Goal: Book appointment/travel/reservation

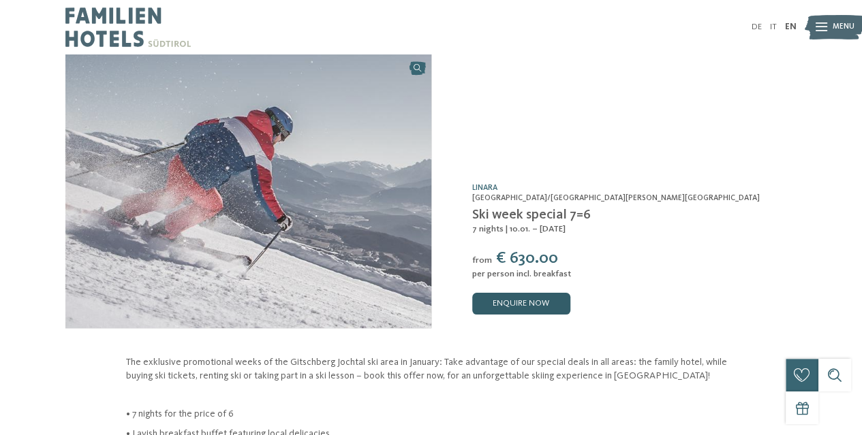
click at [547, 295] on link "enquire now" at bounding box center [521, 304] width 98 height 22
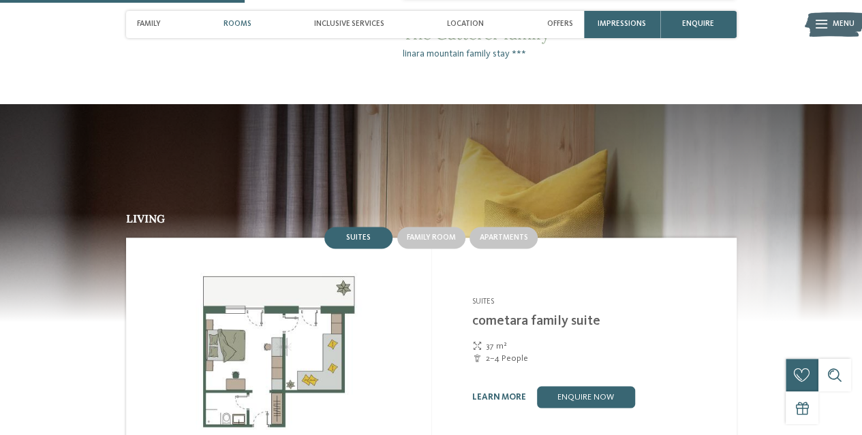
scroll to position [1090, 0]
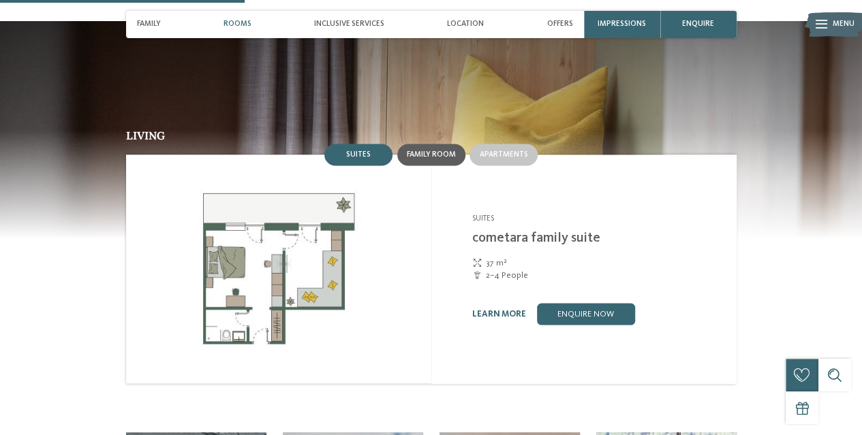
click at [439, 151] on span "Family room" at bounding box center [431, 155] width 49 height 8
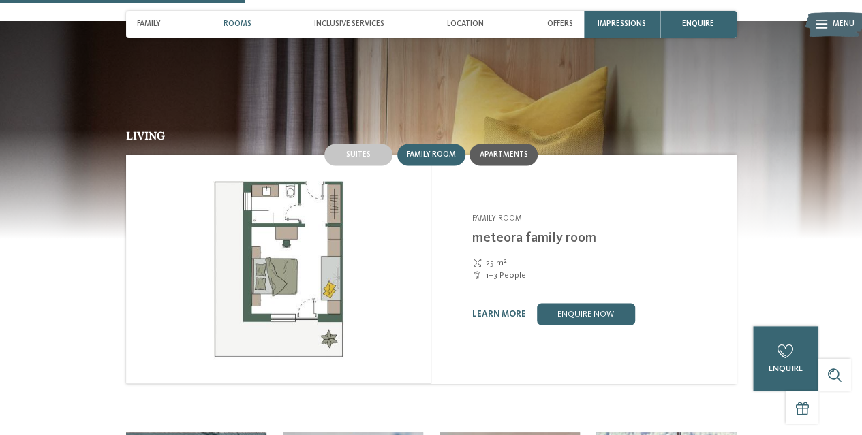
click at [486, 151] on span "Apartments" at bounding box center [503, 155] width 48 height 8
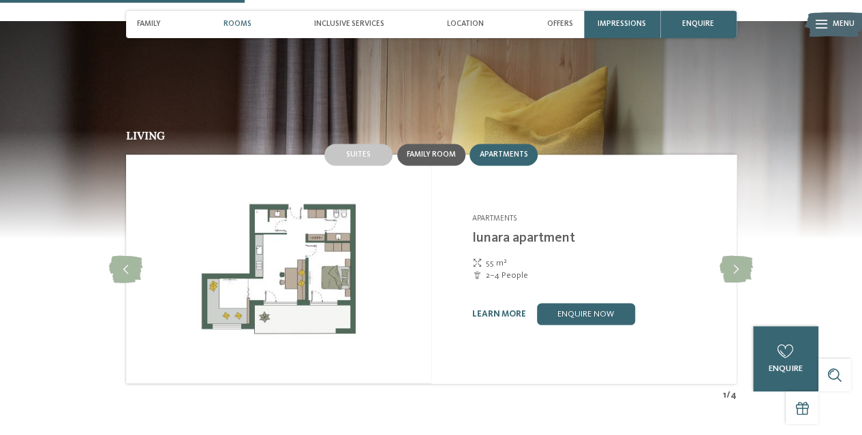
click at [454, 151] on span "Family room" at bounding box center [431, 155] width 49 height 8
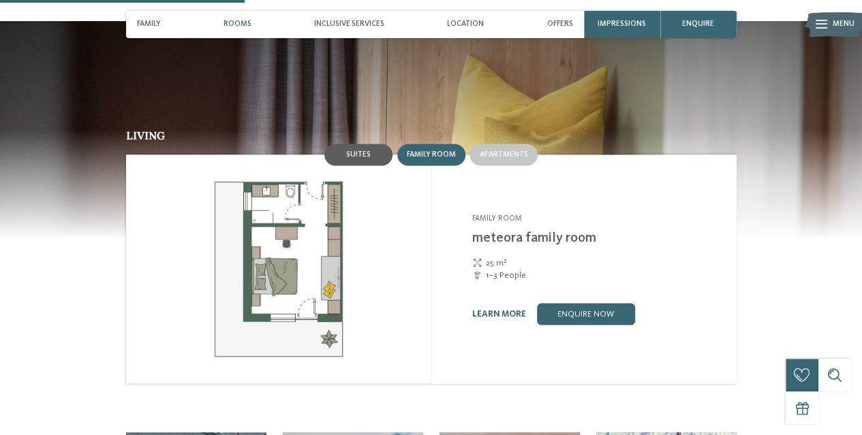
click at [370, 144] on div "Suites" at bounding box center [358, 155] width 68 height 22
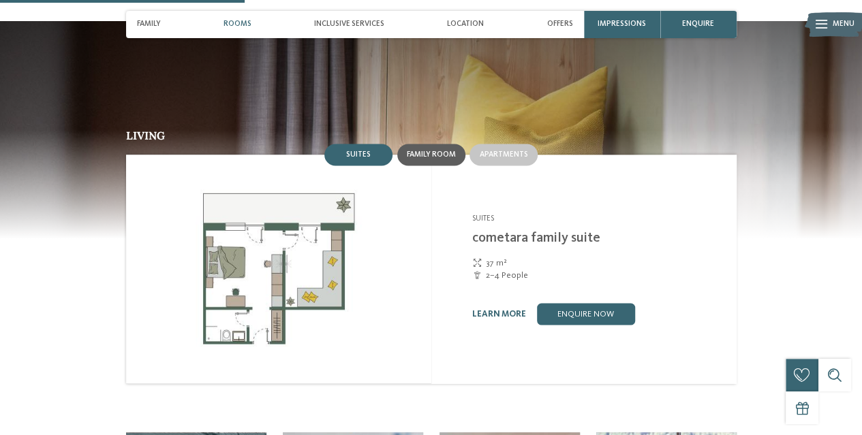
click at [412, 150] on div "Family room" at bounding box center [431, 155] width 49 height 10
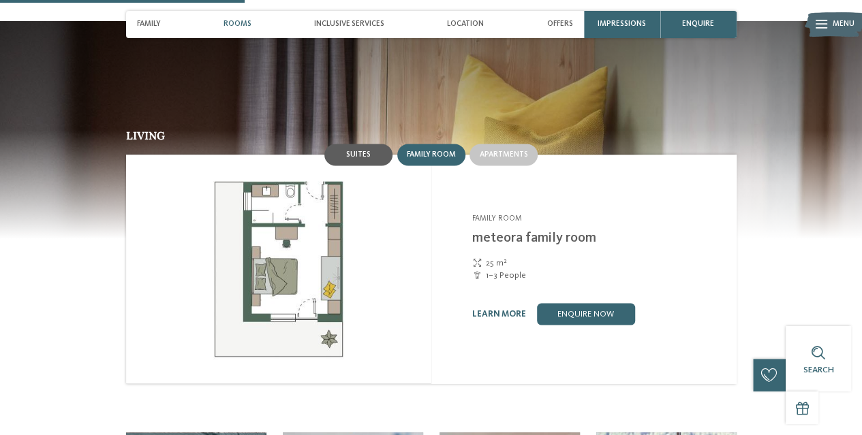
click at [373, 144] on div "Suites" at bounding box center [358, 155] width 68 height 22
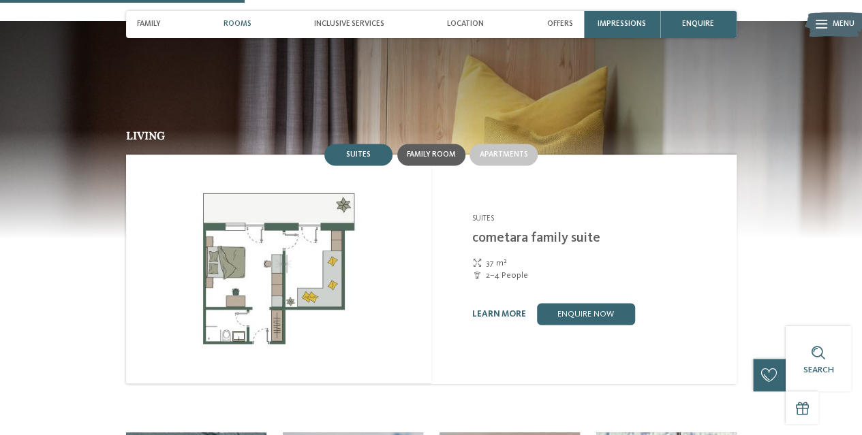
click at [418, 151] on span "Family room" at bounding box center [431, 155] width 49 height 8
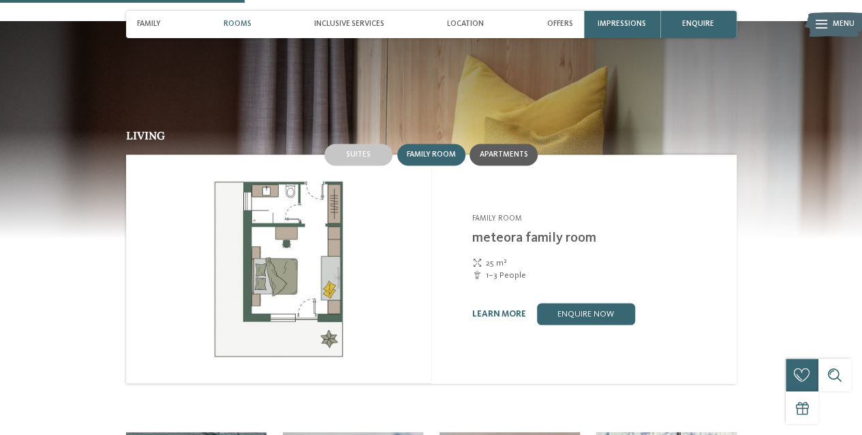
click at [495, 151] on span "Apartments" at bounding box center [503, 155] width 48 height 8
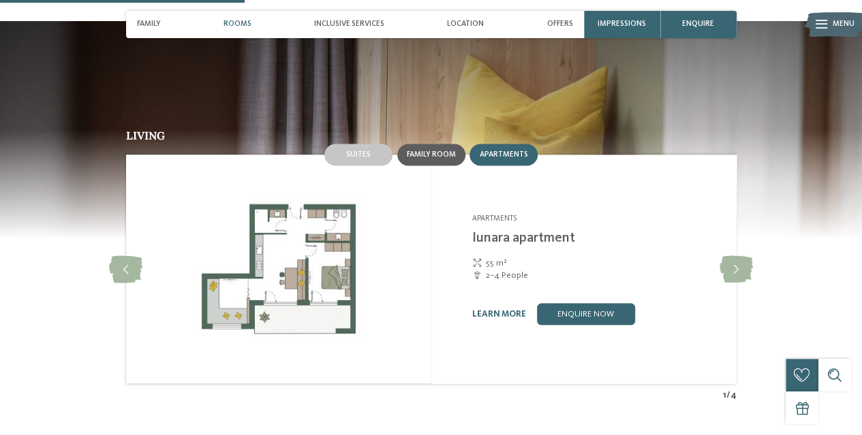
click at [449, 151] on span "Family room" at bounding box center [431, 155] width 49 height 8
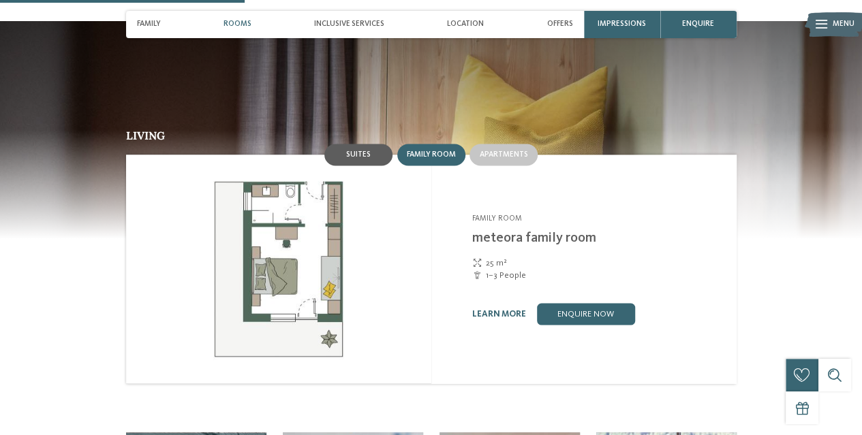
click at [373, 144] on div "Suites" at bounding box center [358, 155] width 68 height 22
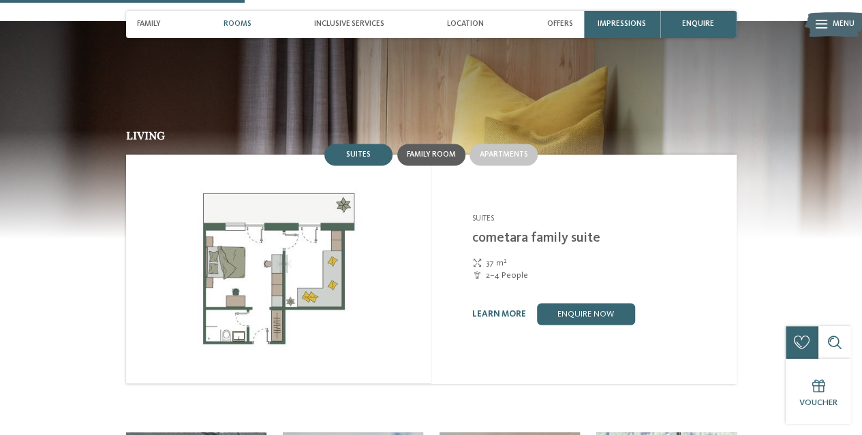
click at [420, 151] on span "Family room" at bounding box center [431, 155] width 49 height 8
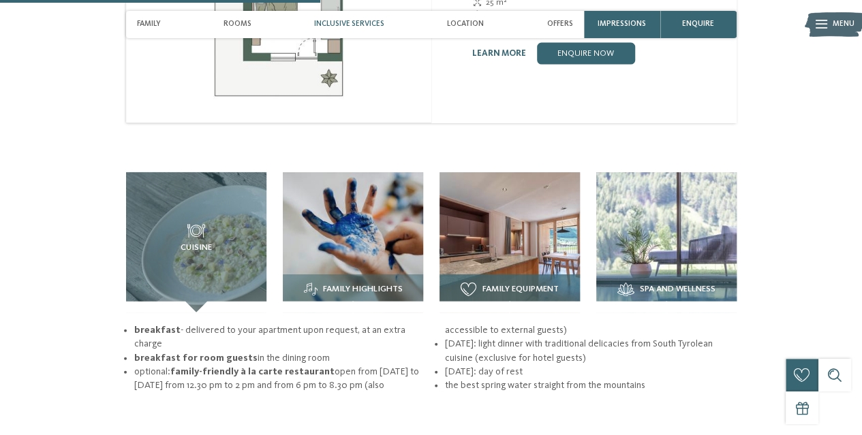
scroll to position [1226, 0]
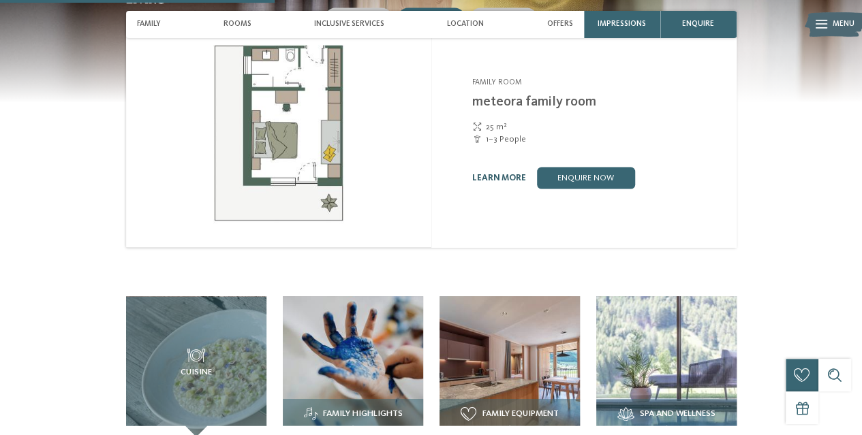
click at [492, 173] on link "learn more" at bounding box center [499, 177] width 54 height 9
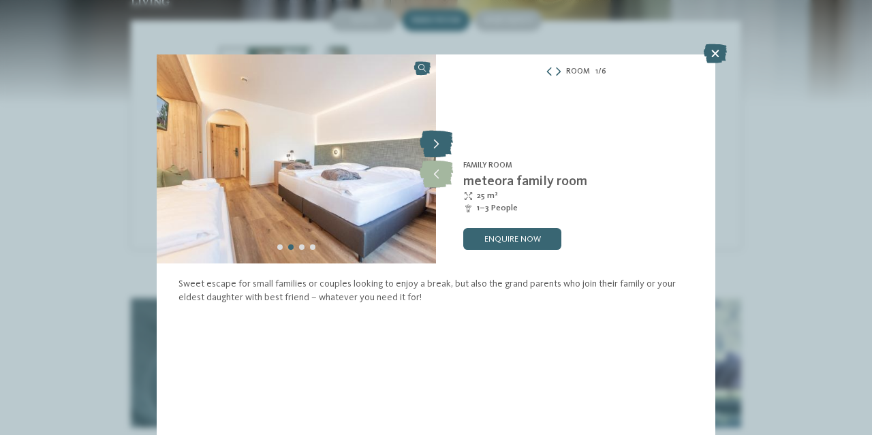
click at [444, 146] on icon at bounding box center [436, 144] width 33 height 27
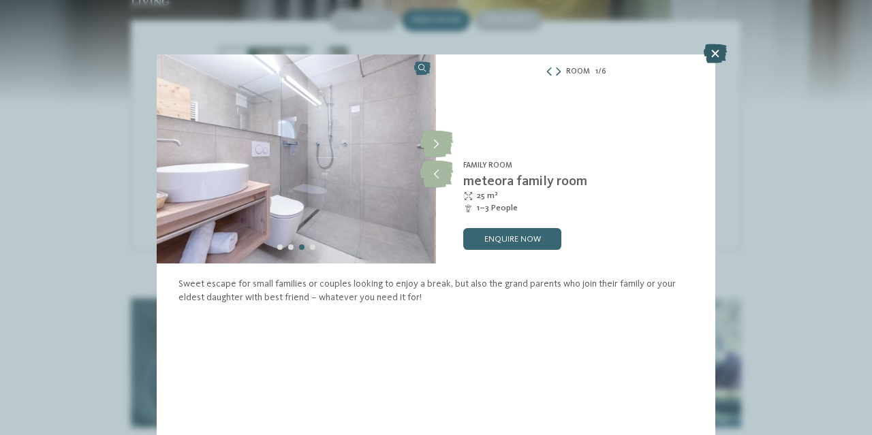
click at [715, 52] on icon at bounding box center [715, 53] width 23 height 19
